Goal: Task Accomplishment & Management: Use online tool/utility

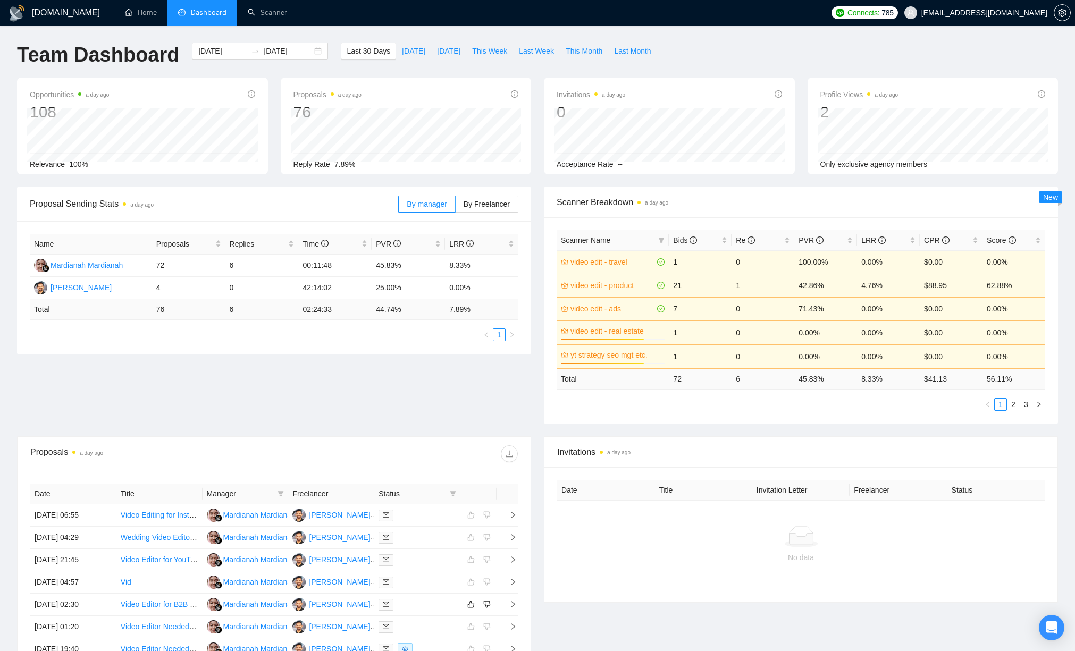
scroll to position [206, 0]
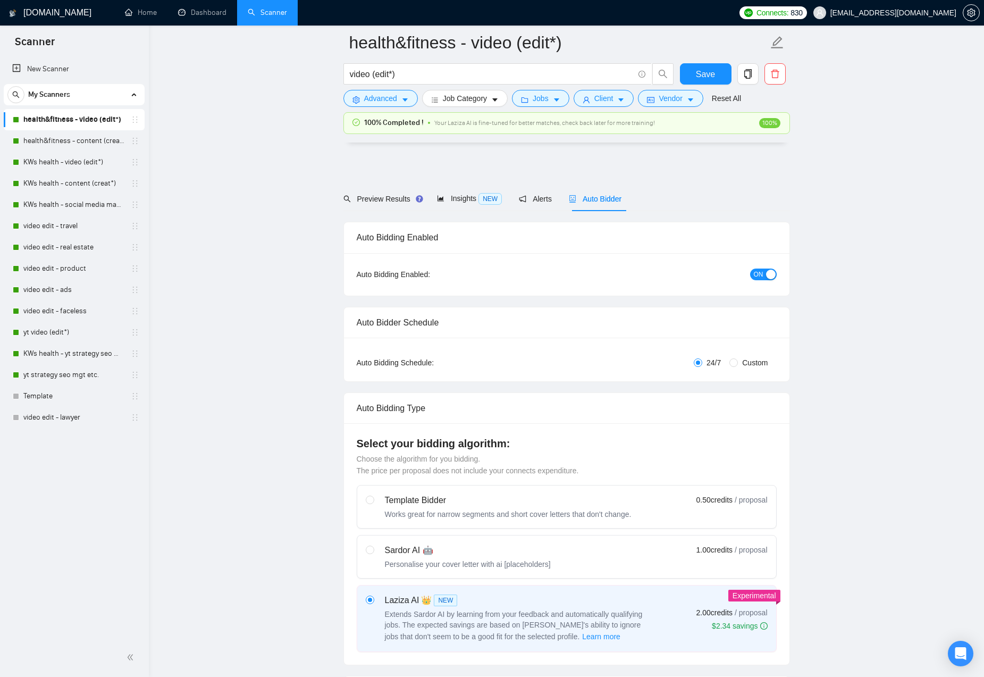
scroll to position [2491, 0]
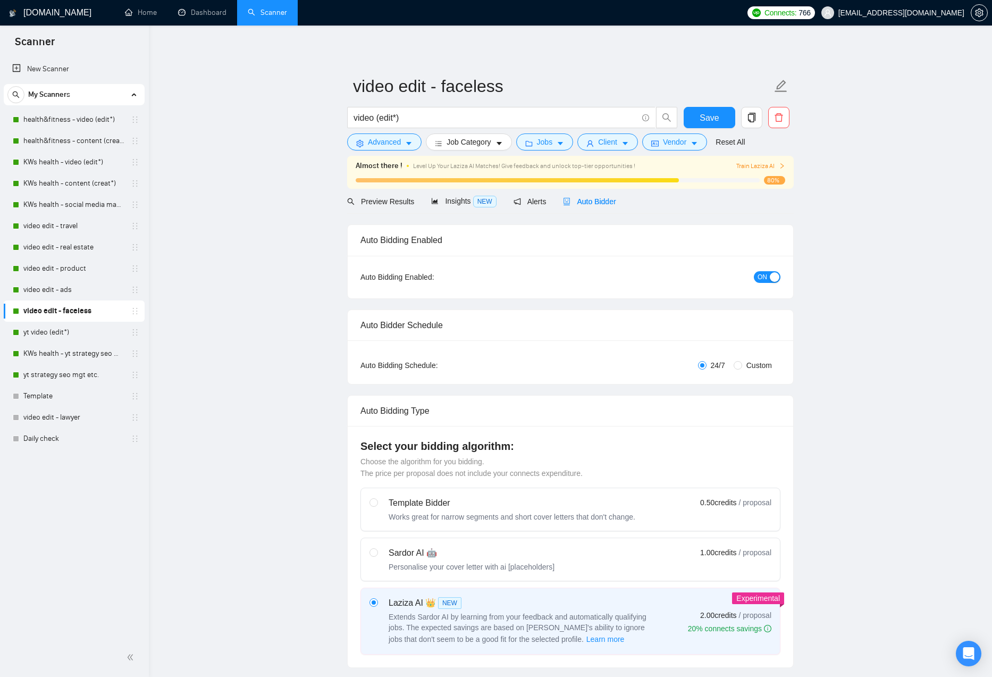
checkbox input "true"
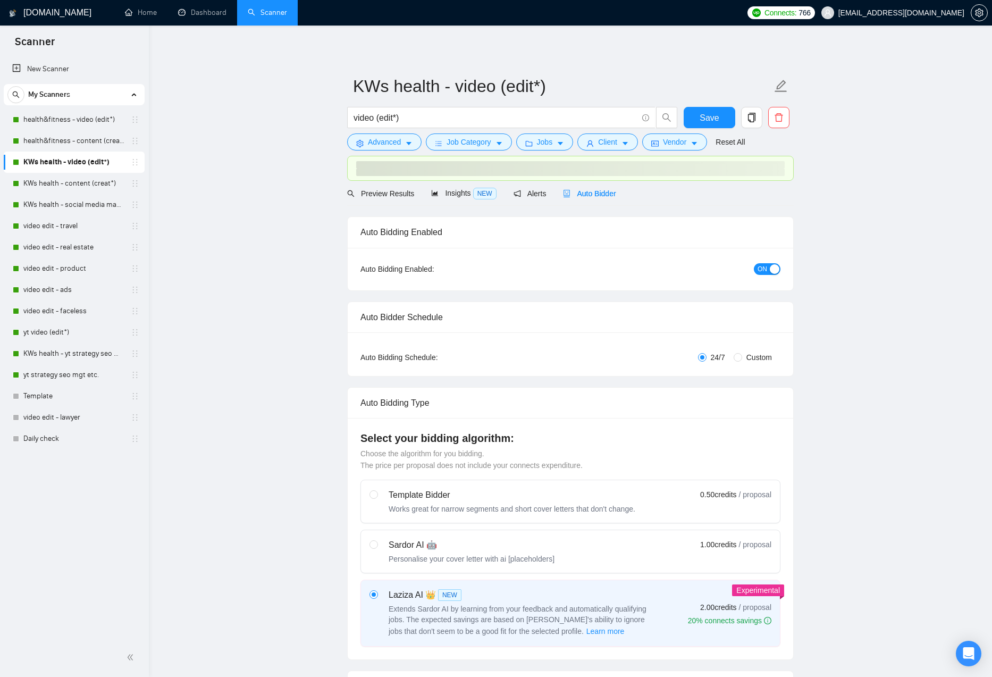
checkbox input "true"
